Goal: Find specific page/section: Find specific page/section

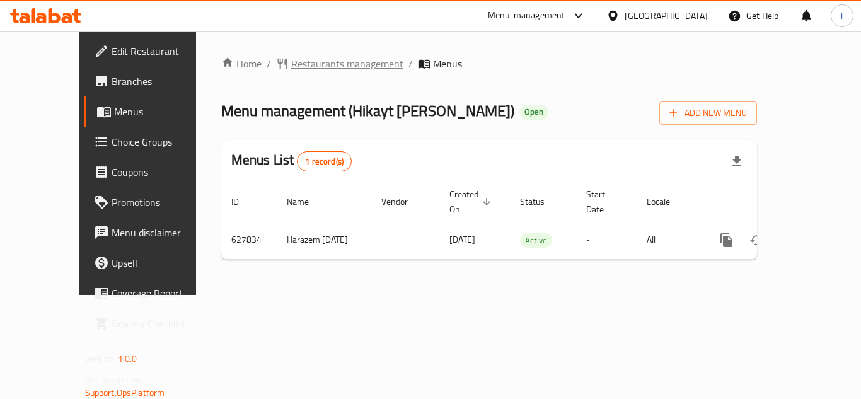
click at [291, 71] on span "Restaurants management" at bounding box center [347, 63] width 112 height 15
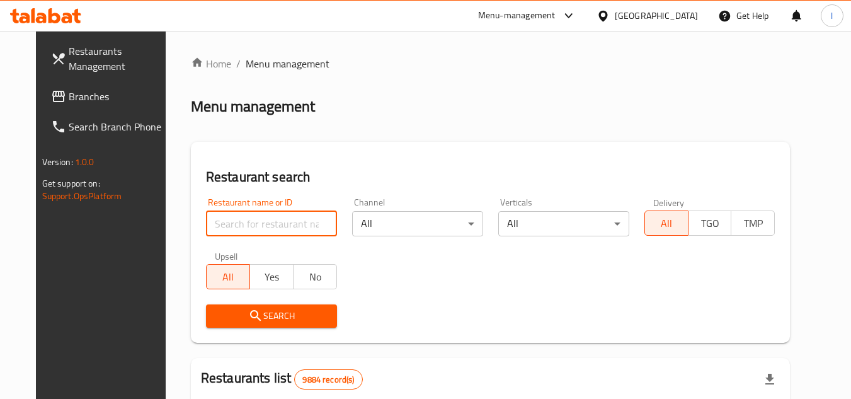
paste input "639427"
type input "639427"
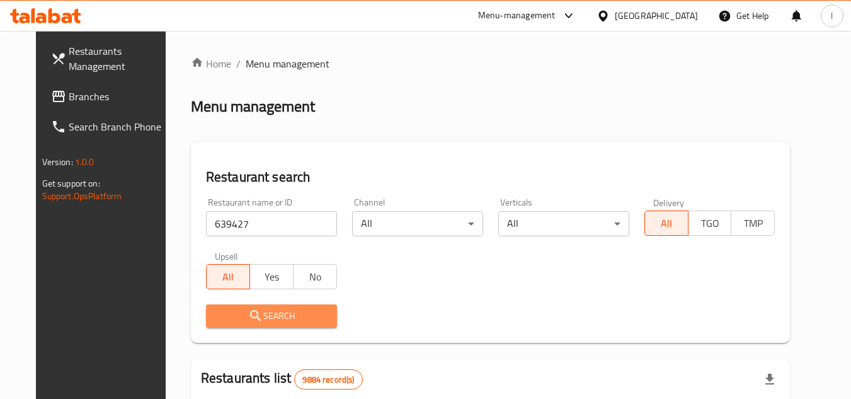
click at [282, 318] on span "Search" at bounding box center [271, 316] width 111 height 16
click at [282, 318] on div at bounding box center [425, 199] width 851 height 399
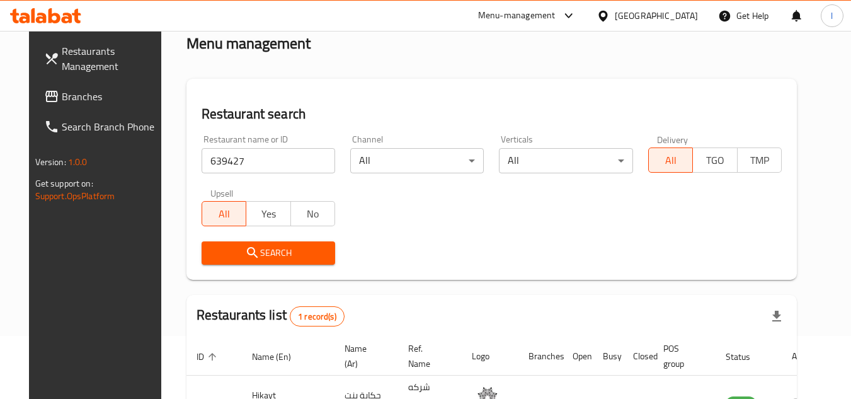
click at [407, 231] on div "Restaurant name or ID 639427 Restaurant name or ID Channel All ​ Verticals All …" at bounding box center [492, 199] width 596 height 145
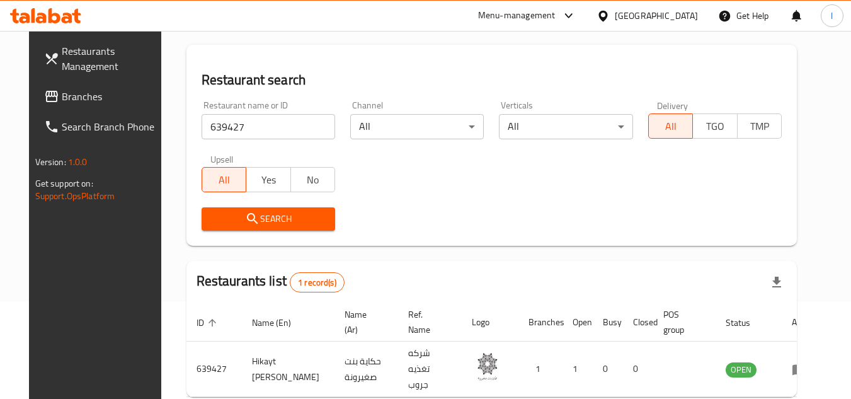
scroll to position [153, 0]
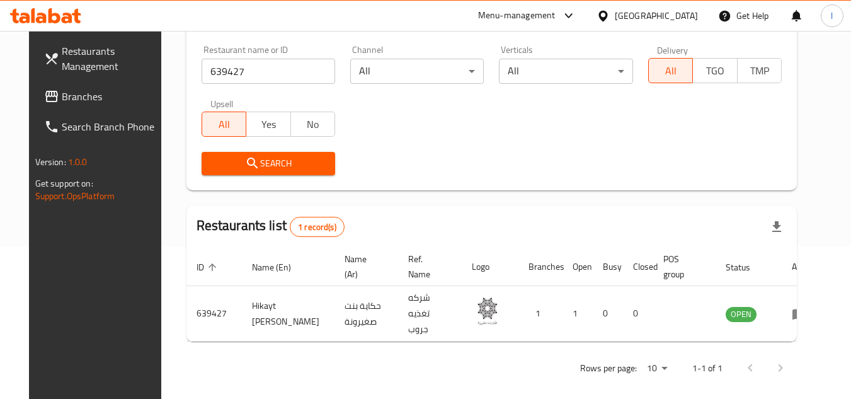
click at [458, 354] on div "Rows per page: 10 1-1 of 1" at bounding box center [492, 368] width 611 height 33
